Goal: Task Accomplishment & Management: Use online tool/utility

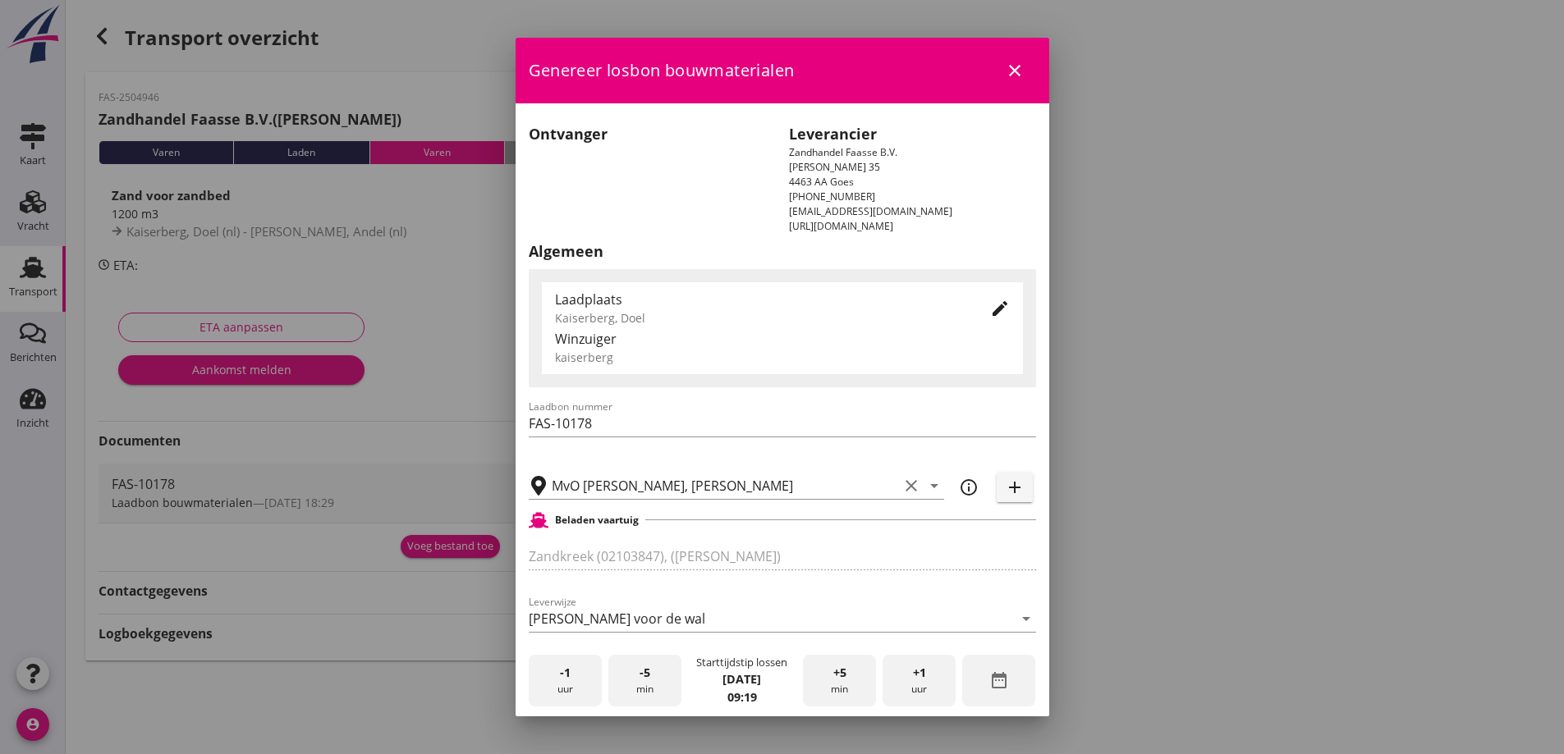
scroll to position [355, 0]
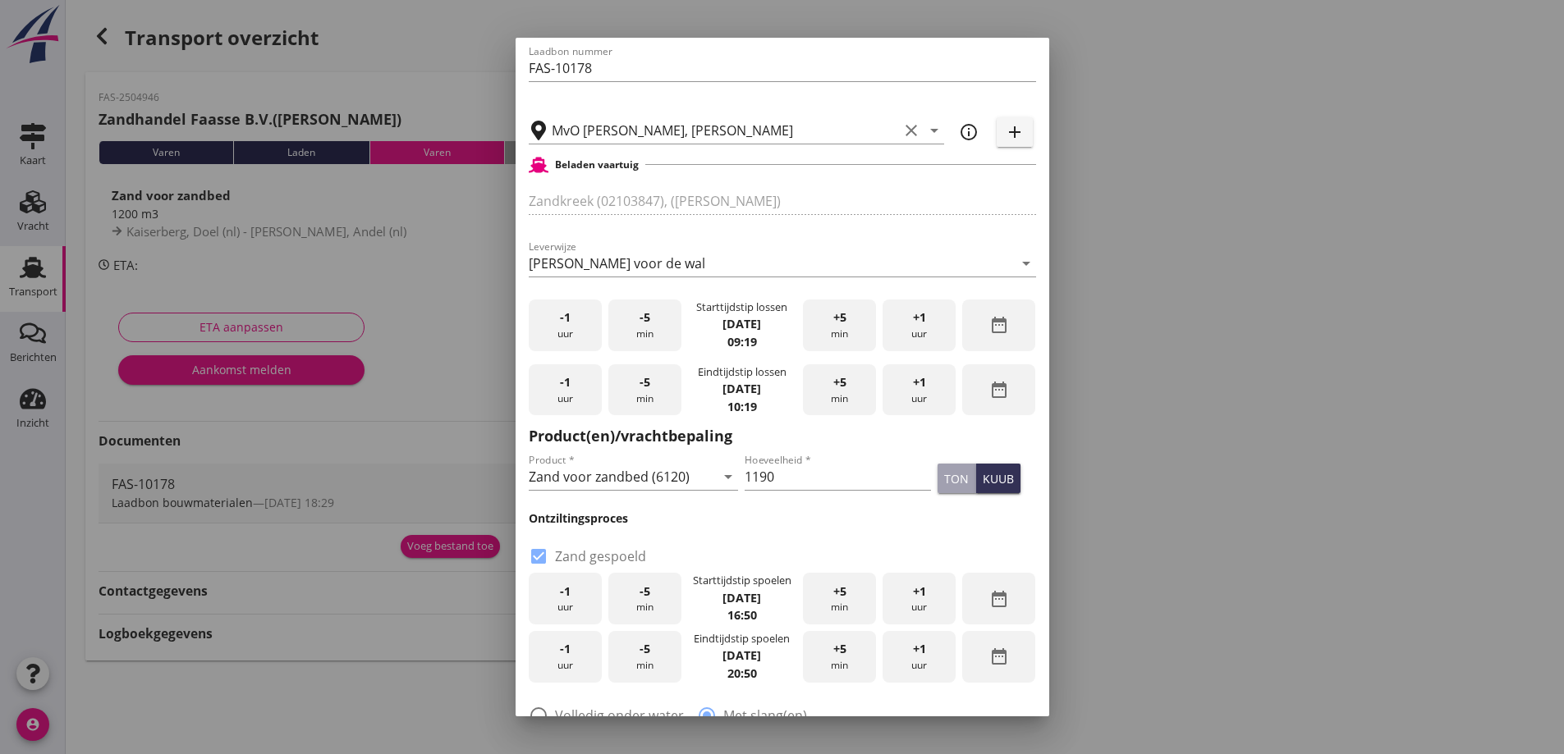
click at [913, 320] on span "+1" at bounding box center [919, 318] width 13 height 18
click at [913, 321] on span "+1" at bounding box center [919, 318] width 13 height 18
click at [570, 323] on div "-1 uur" at bounding box center [565, 326] width 73 height 52
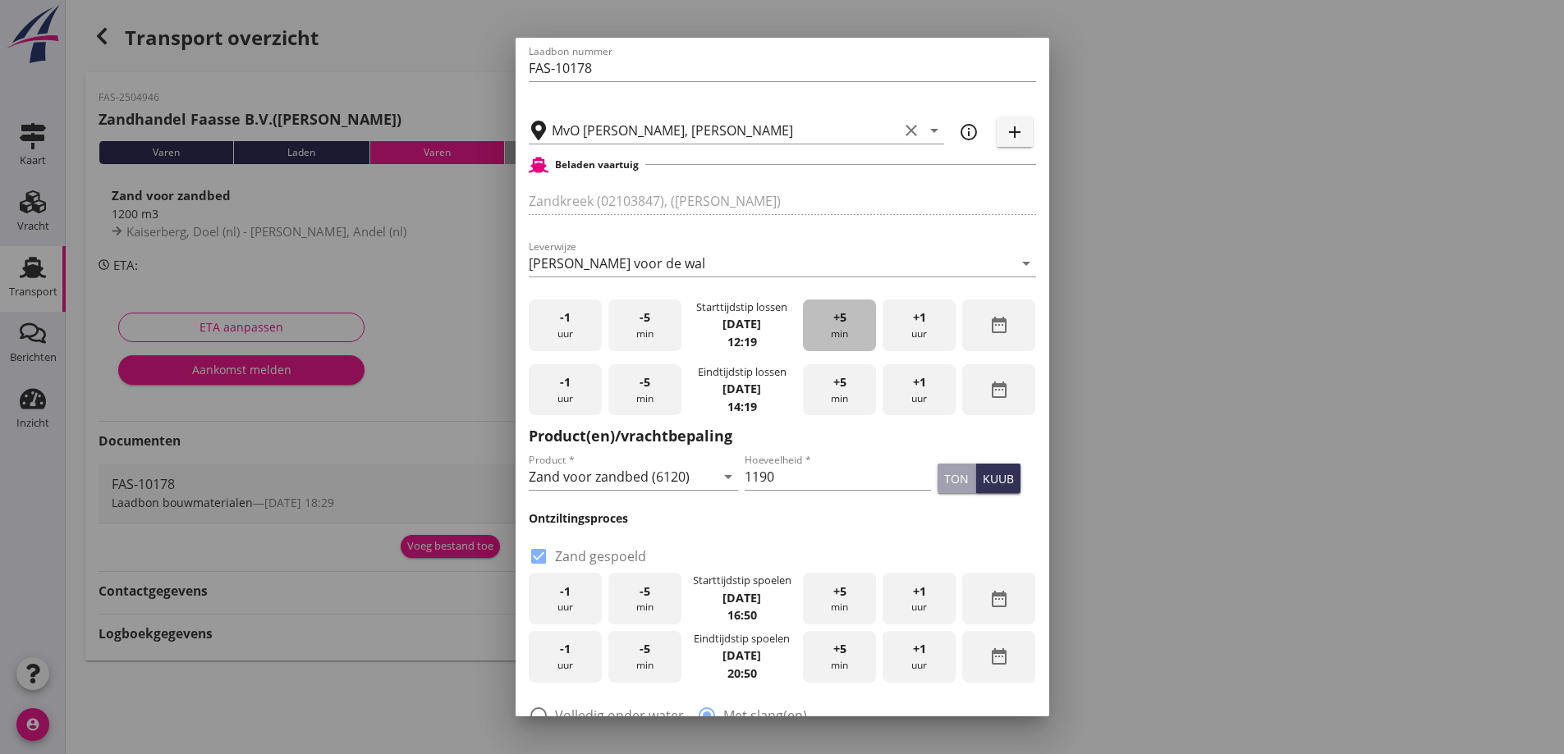
click at [831, 327] on div "+5 min" at bounding box center [839, 326] width 73 height 52
click at [833, 326] on span "+5" at bounding box center [839, 318] width 13 height 18
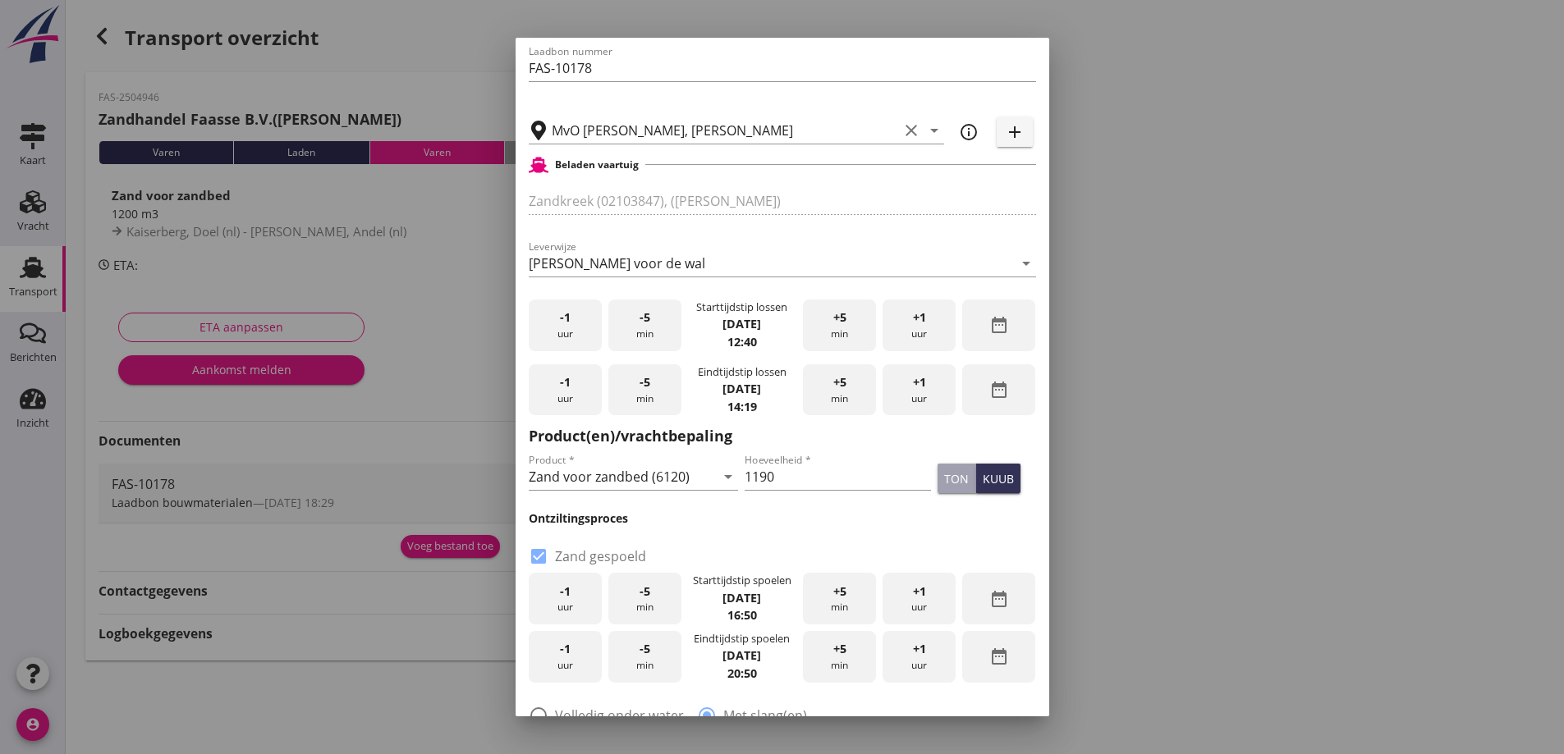
click at [833, 326] on span "+5" at bounding box center [839, 318] width 13 height 18
click at [841, 384] on div "+5 min" at bounding box center [839, 391] width 73 height 52
click at [841, 383] on div "+5 min" at bounding box center [839, 391] width 73 height 52
click at [920, 384] on div "+1 uur" at bounding box center [919, 391] width 73 height 52
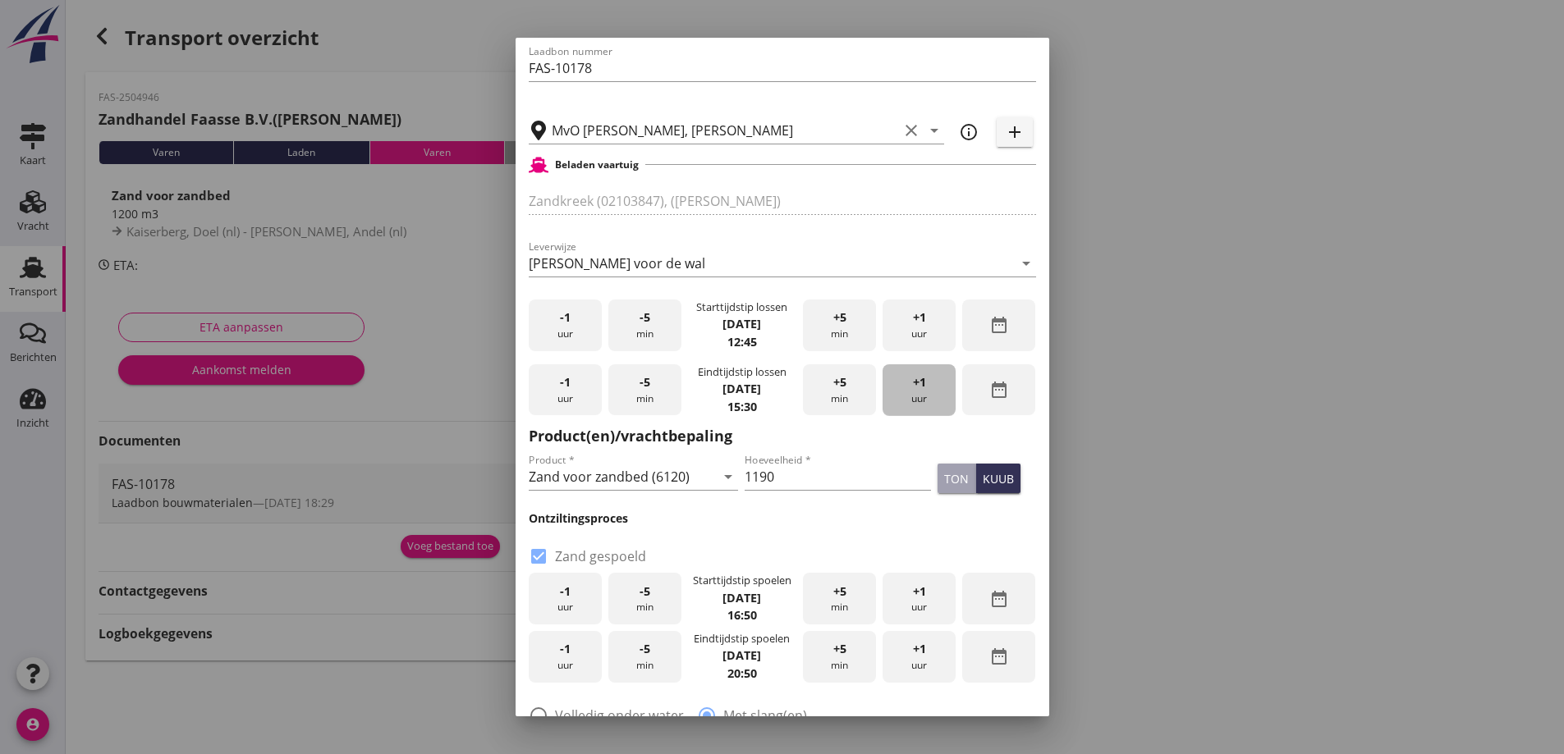
click at [920, 383] on div "+1 uur" at bounding box center [919, 391] width 73 height 52
click at [913, 383] on span "+1" at bounding box center [919, 383] width 13 height 18
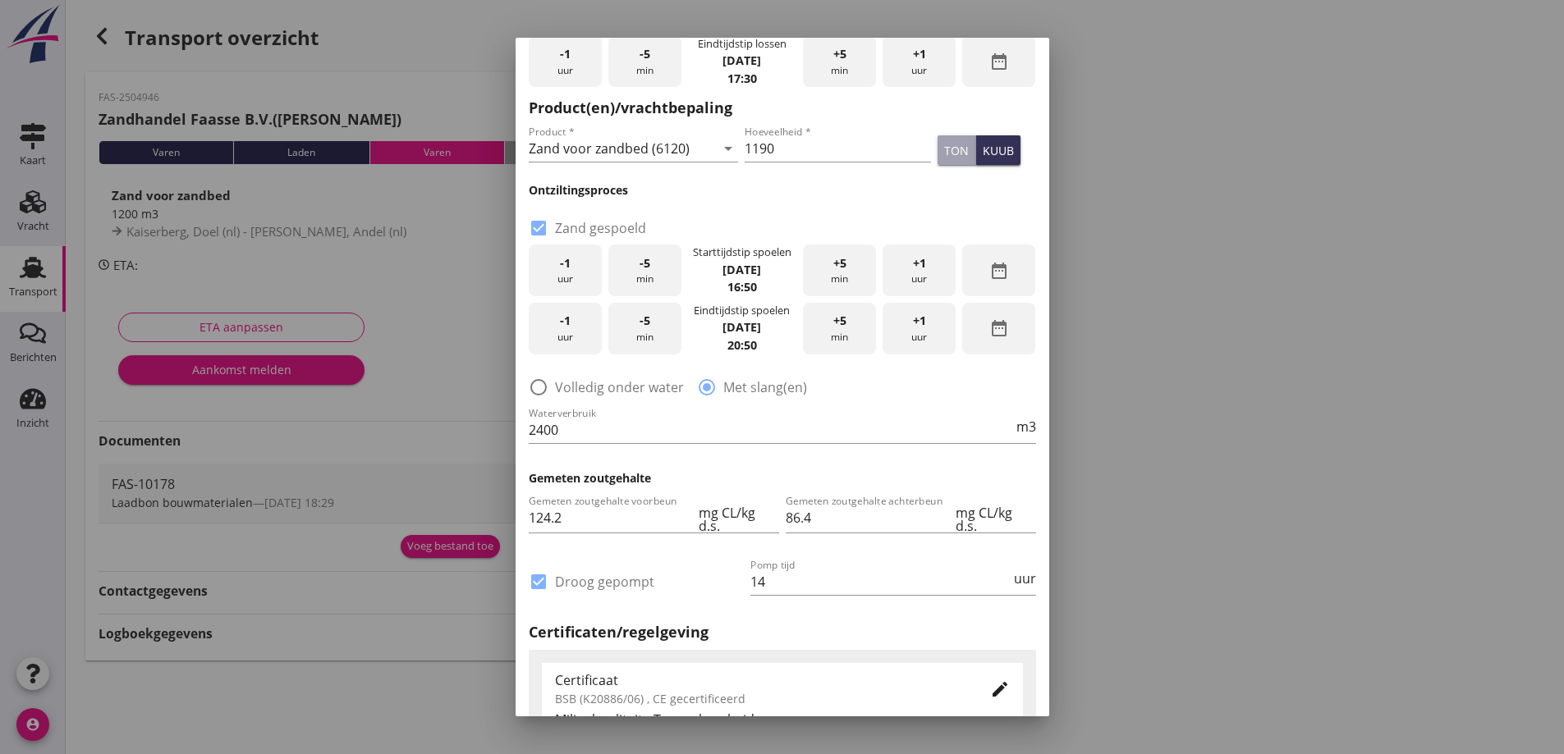
scroll to position [930, 0]
